Goal: Find specific page/section: Find specific page/section

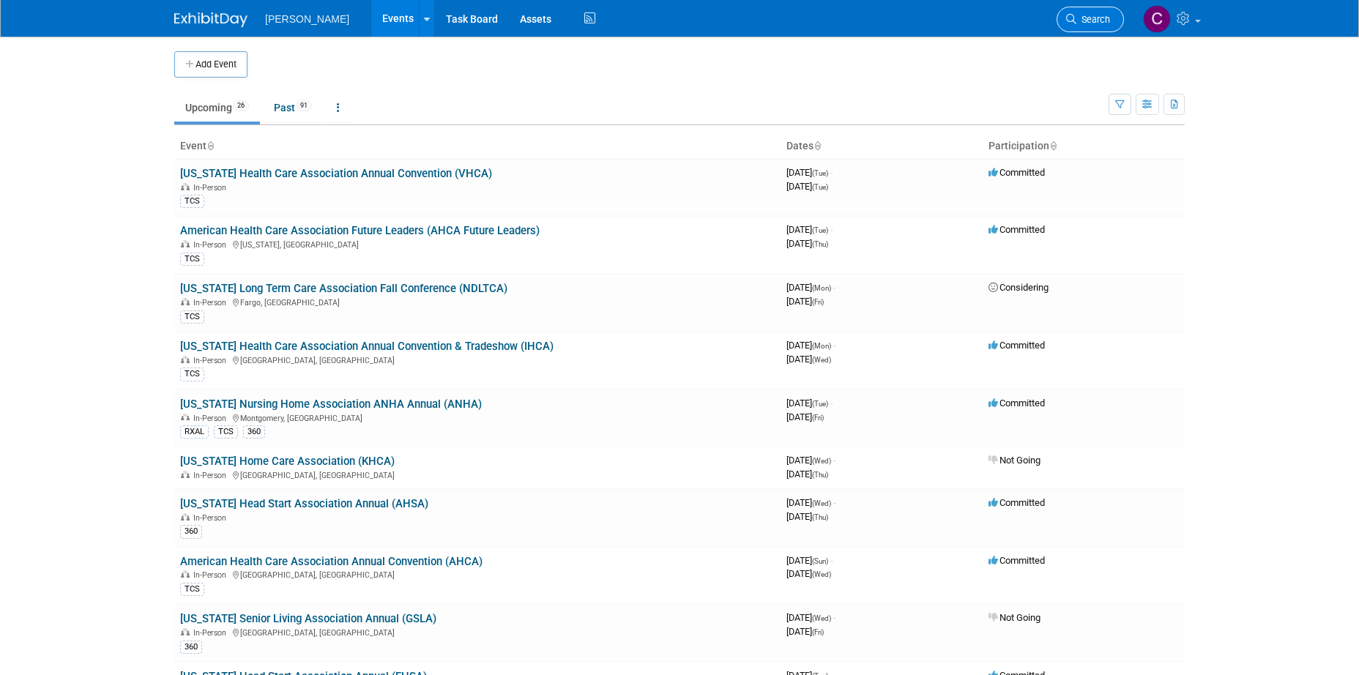
click at [1085, 18] on span "Search" at bounding box center [1094, 19] width 34 height 11
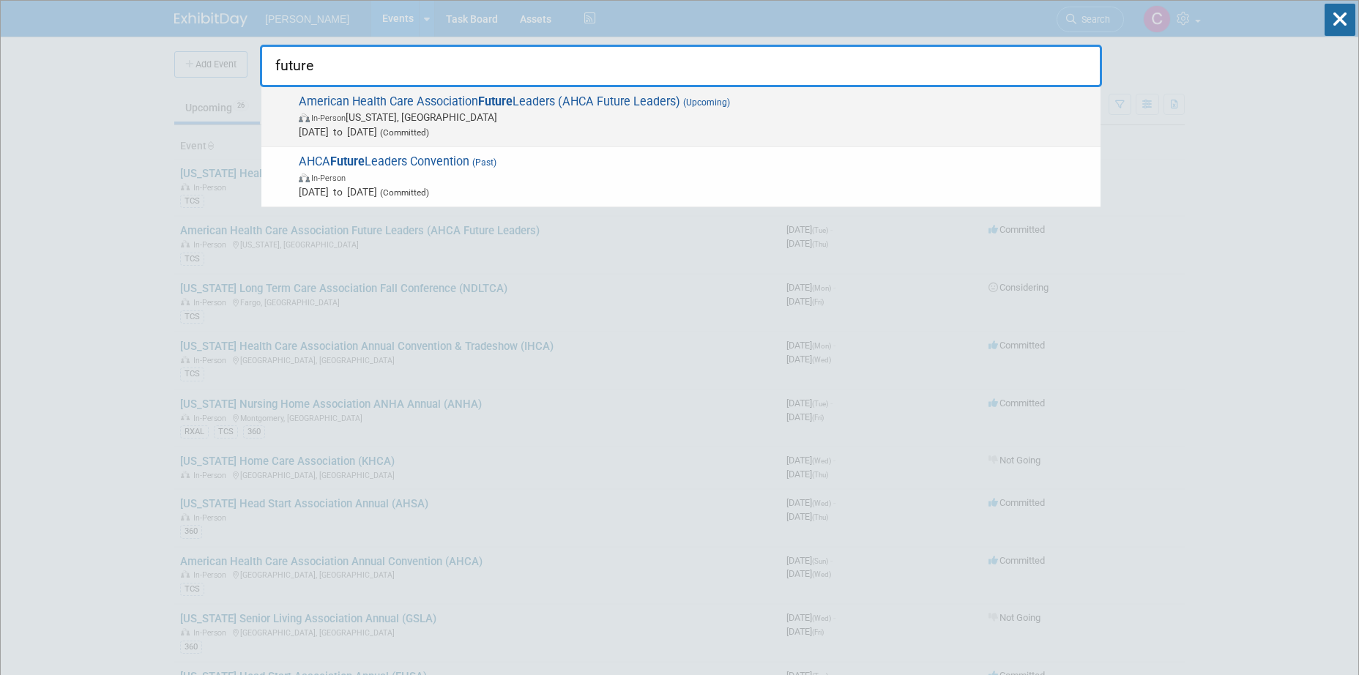
type input "future"
click at [754, 114] on span "In-Person [US_STATE], [GEOGRAPHIC_DATA]" at bounding box center [696, 117] width 795 height 15
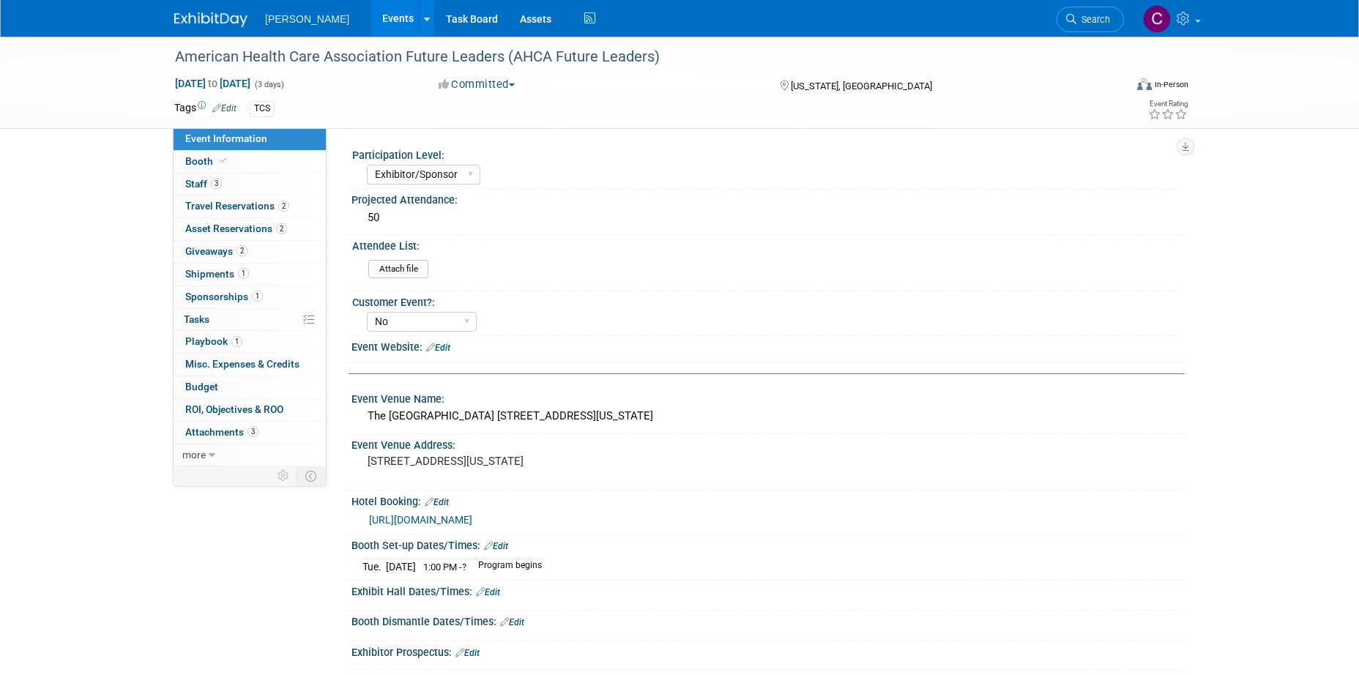
select select "Exhibitor/Sponsor"
select select "No"
click at [208, 277] on span "Shipments 1" at bounding box center [217, 274] width 64 height 12
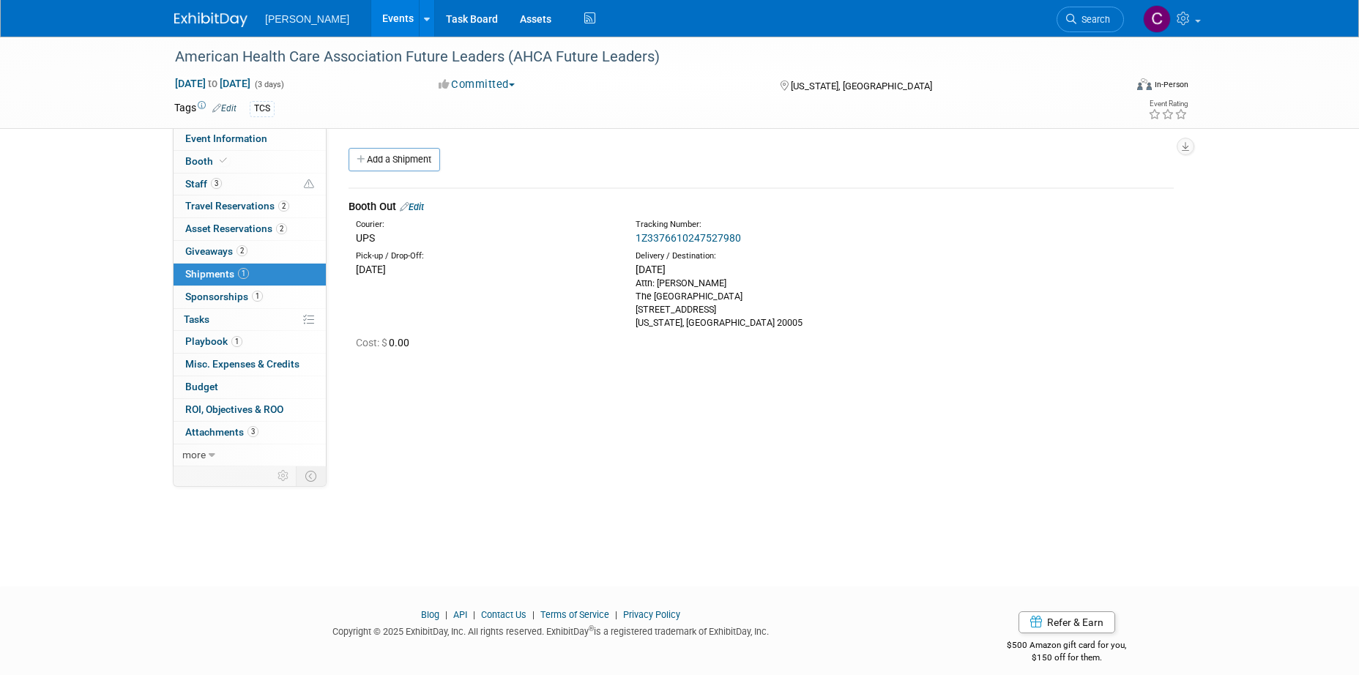
click at [650, 237] on link "1Z3376610247527980" at bounding box center [688, 238] width 105 height 12
